Goal: Check status: Check status

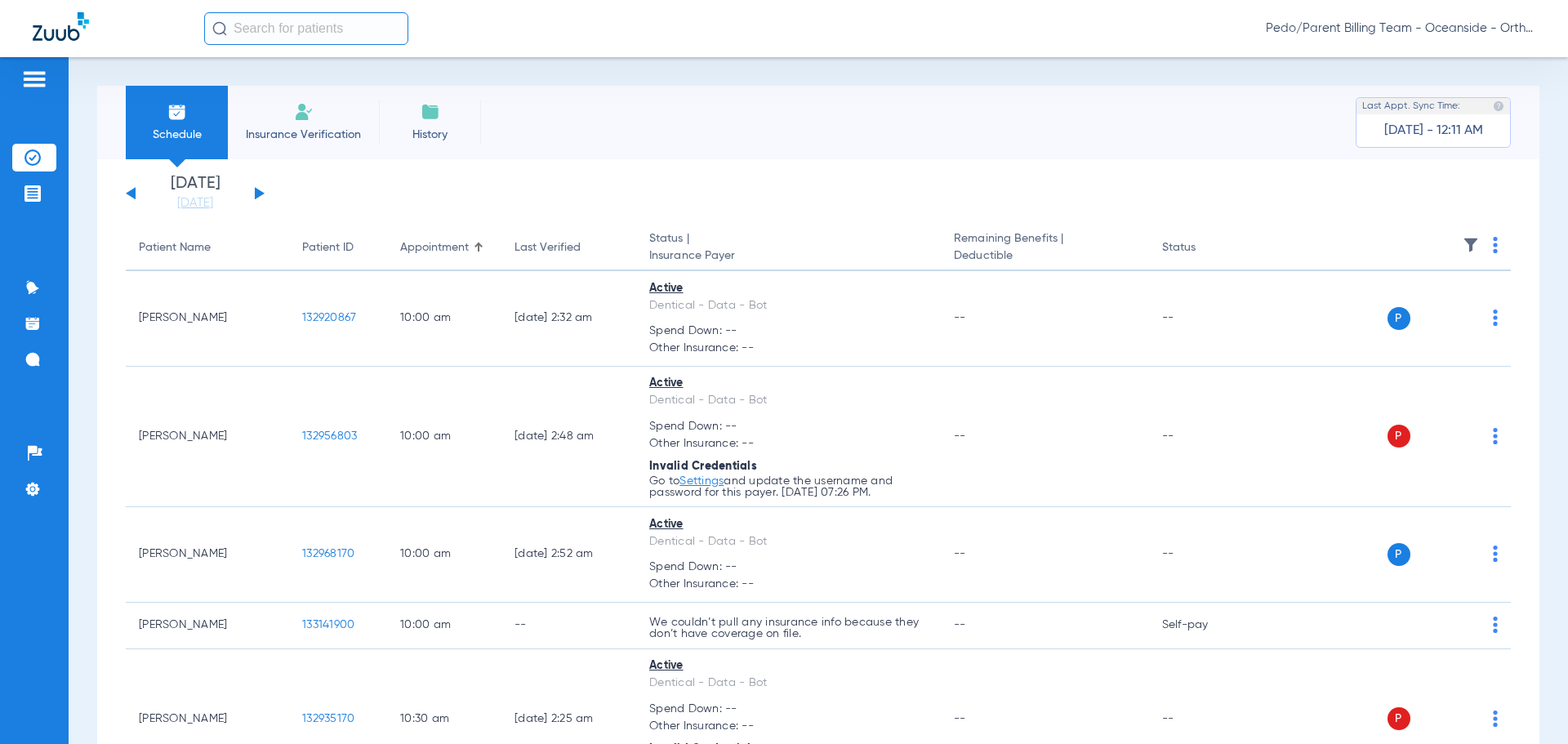
click at [1477, 42] on div "Pedo/Parent Billing Team - Oceanside - Ortho | The Super Dentists" at bounding box center [869, 28] width 1331 height 32
click at [1473, 34] on span "Pedo/Parent Billing Team - Oceanside - Ortho | The Super Dentists" at bounding box center [1400, 28] width 270 height 17
click at [1441, 75] on button "Log out" at bounding box center [1474, 90] width 118 height 32
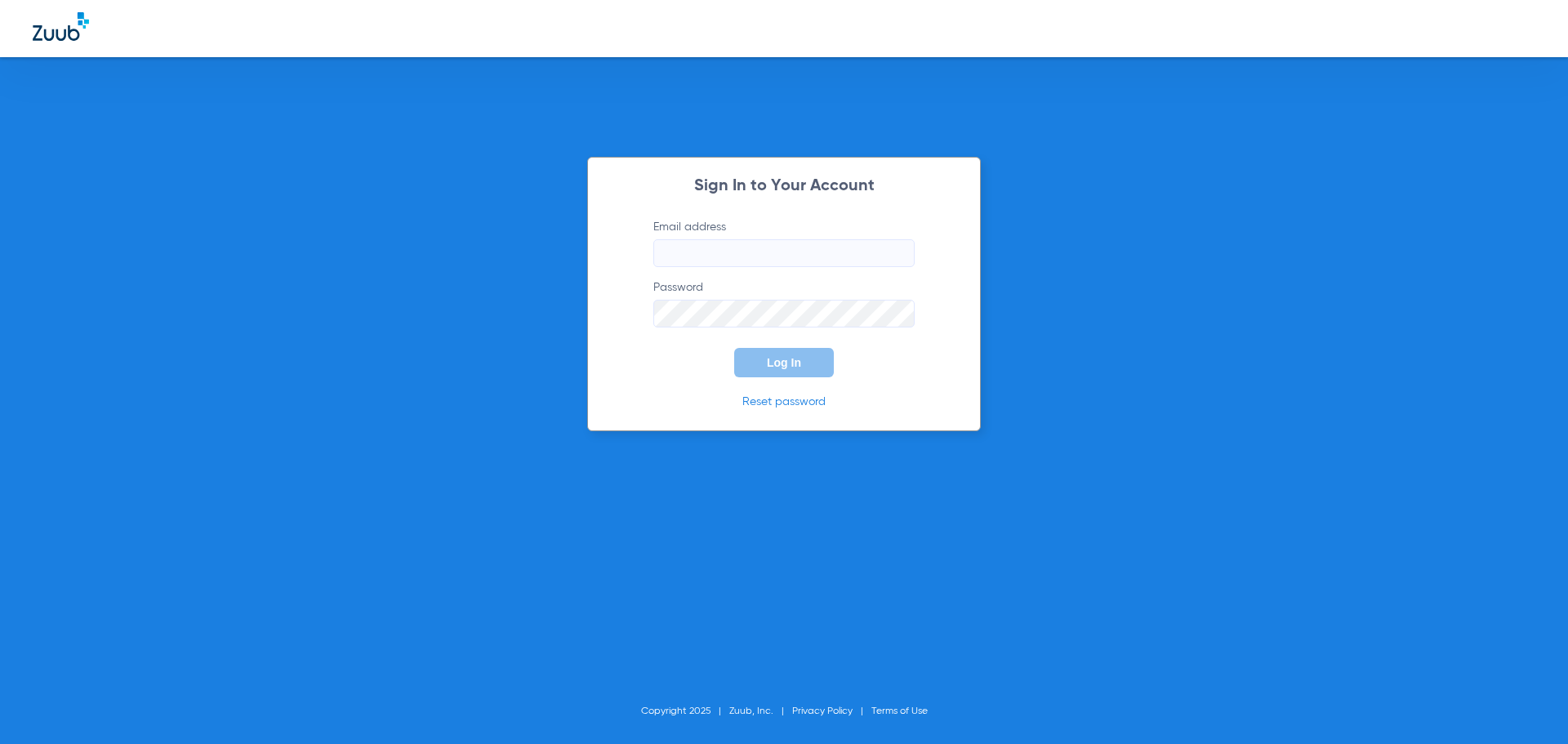
type input "[EMAIL_ADDRESS][DOMAIN_NAME]"
click at [805, 350] on button "Log In" at bounding box center [784, 363] width 99 height 30
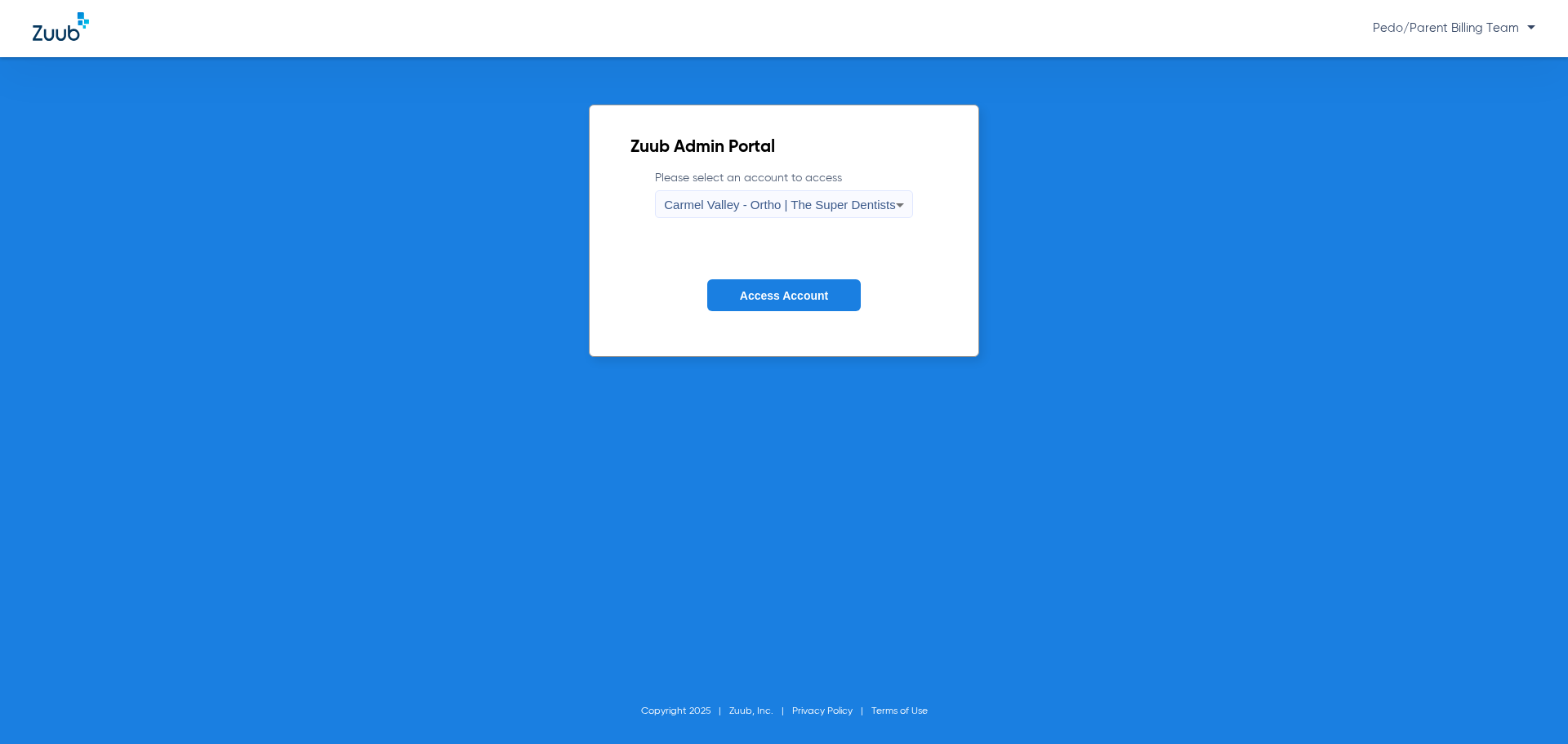
click at [756, 297] on span "Access Account" at bounding box center [784, 295] width 88 height 13
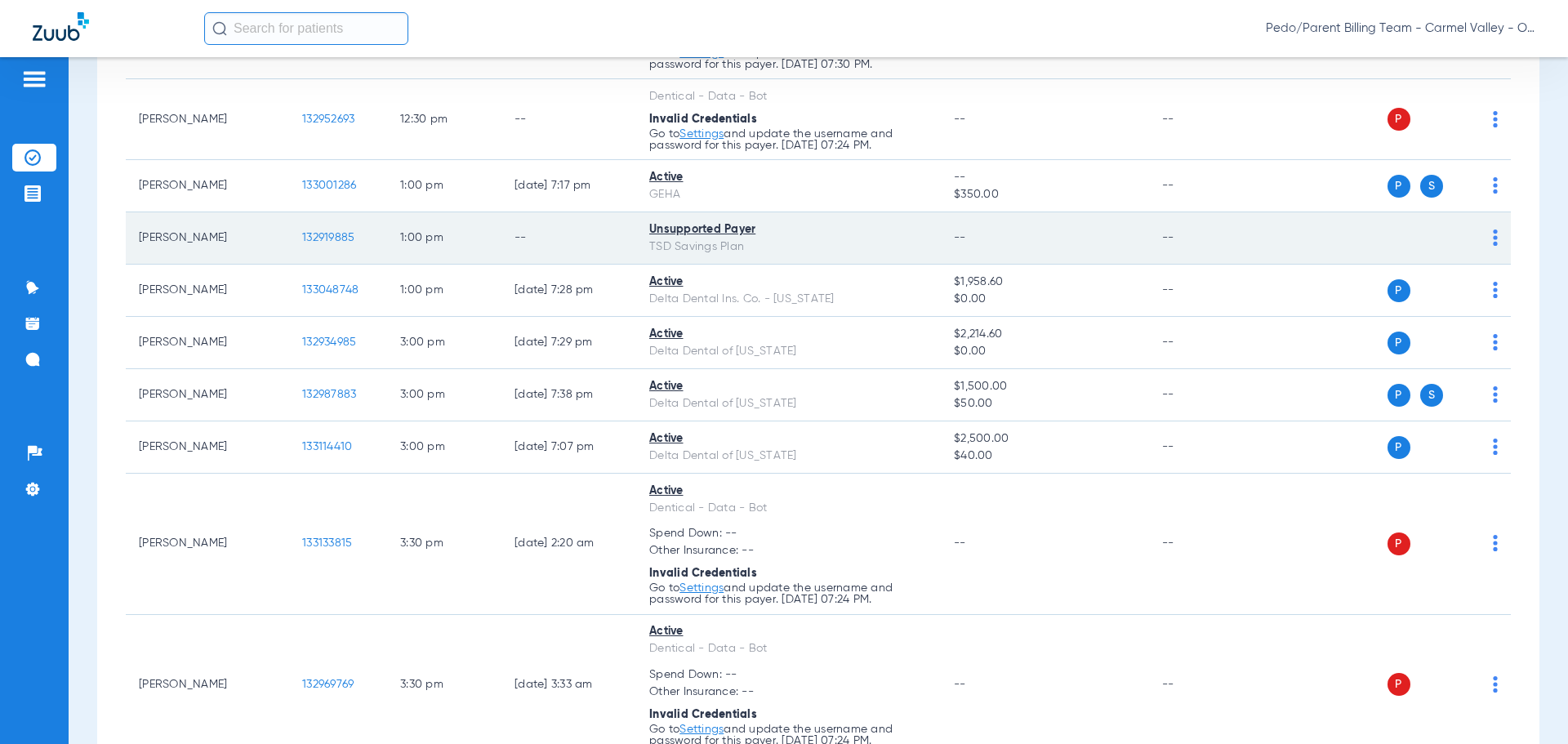
scroll to position [571, 0]
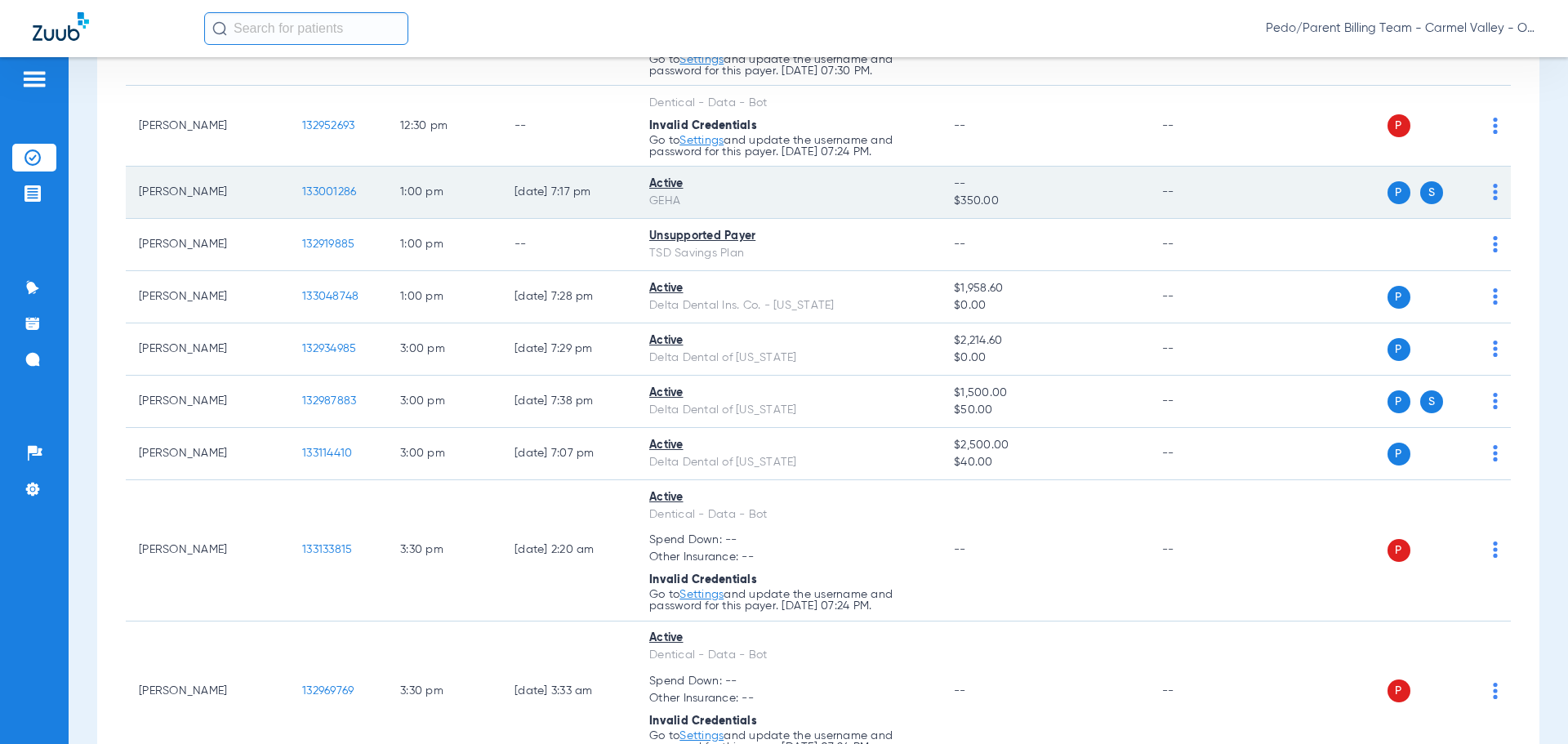
click at [324, 198] on td "133001286" at bounding box center [338, 193] width 98 height 52
click at [334, 195] on span "133001286" at bounding box center [329, 191] width 54 height 11
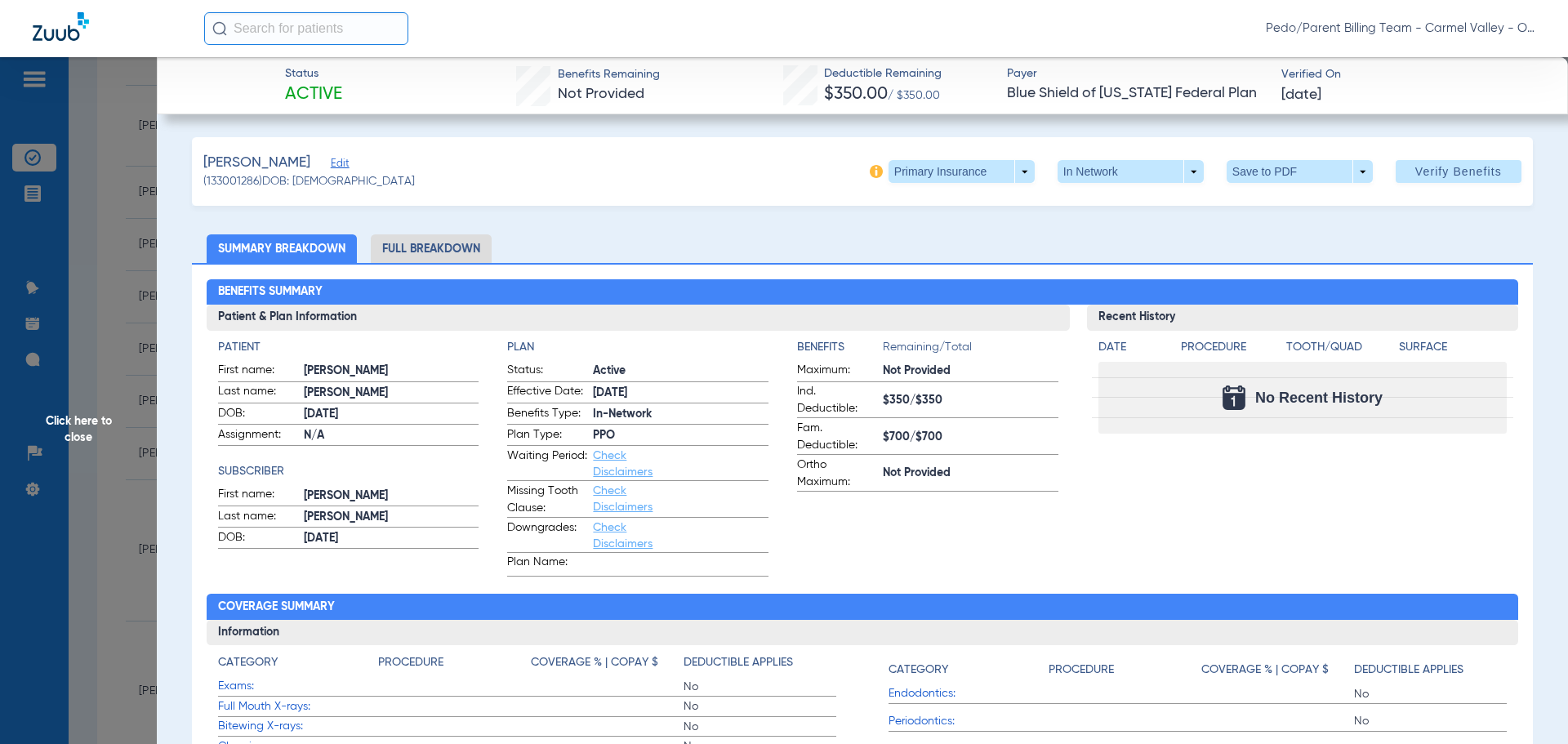
click at [448, 248] on li "Full Breakdown" at bounding box center [431, 249] width 120 height 29
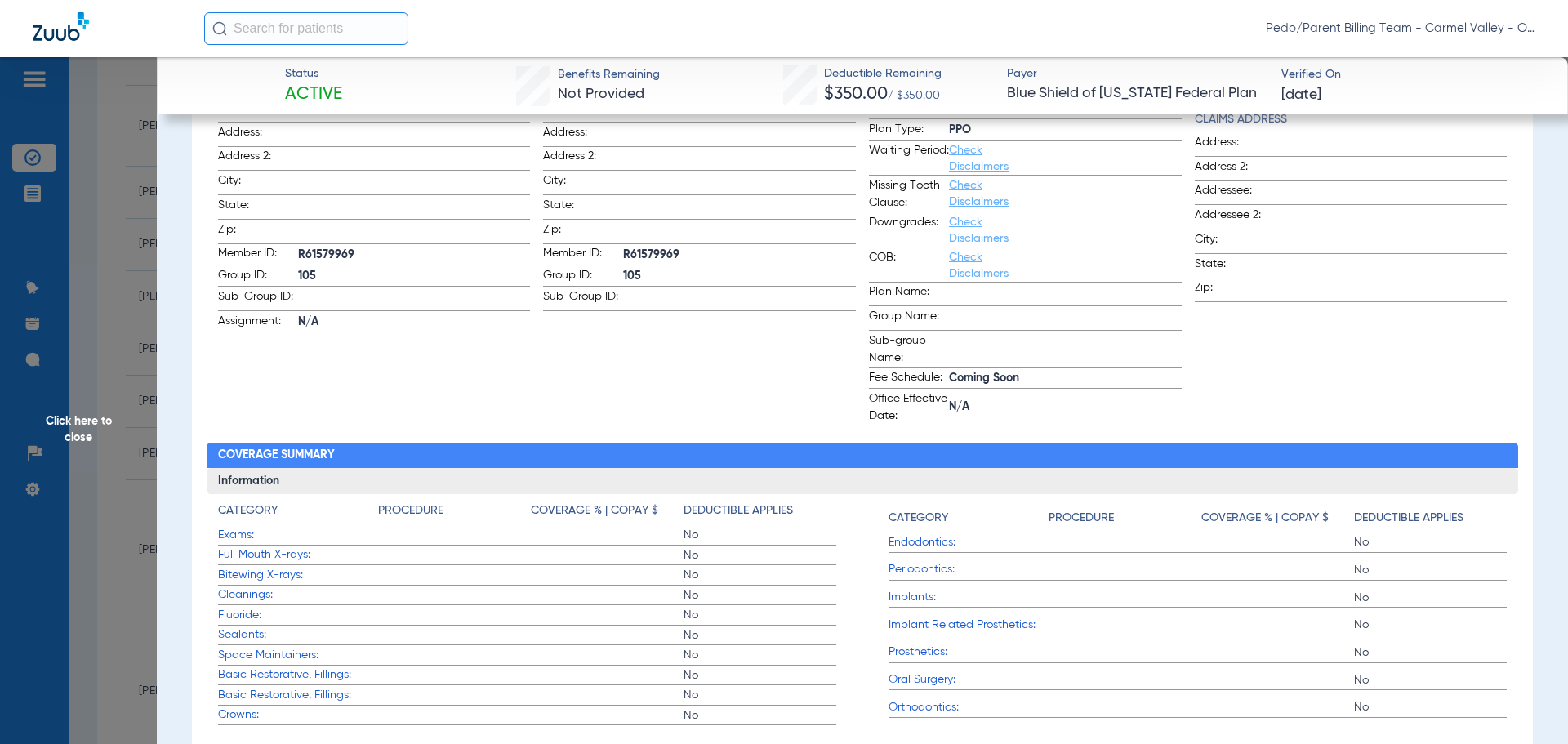
scroll to position [0, 0]
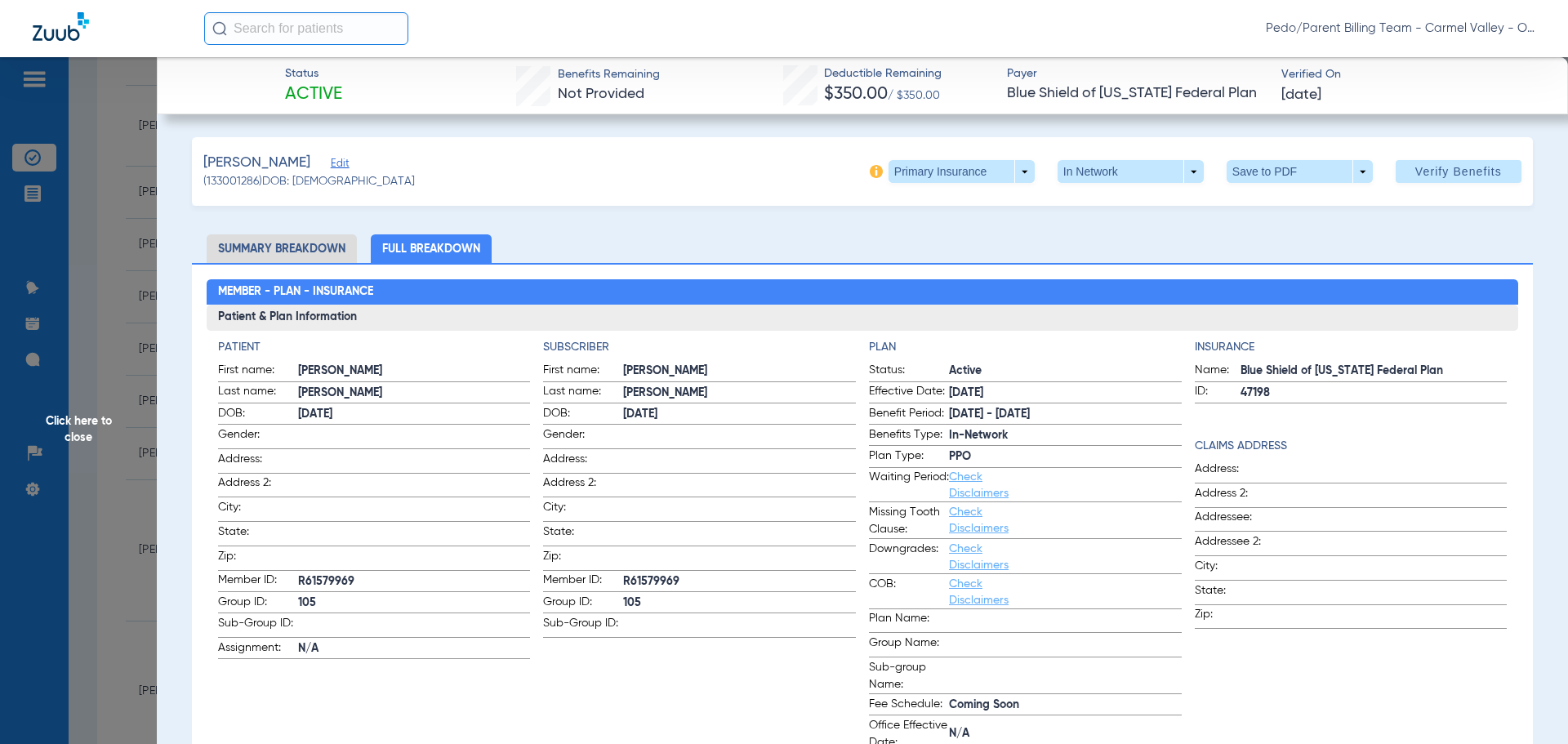
click at [284, 244] on li "Summary Breakdown" at bounding box center [282, 249] width 150 height 29
